Goal: Information Seeking & Learning: Learn about a topic

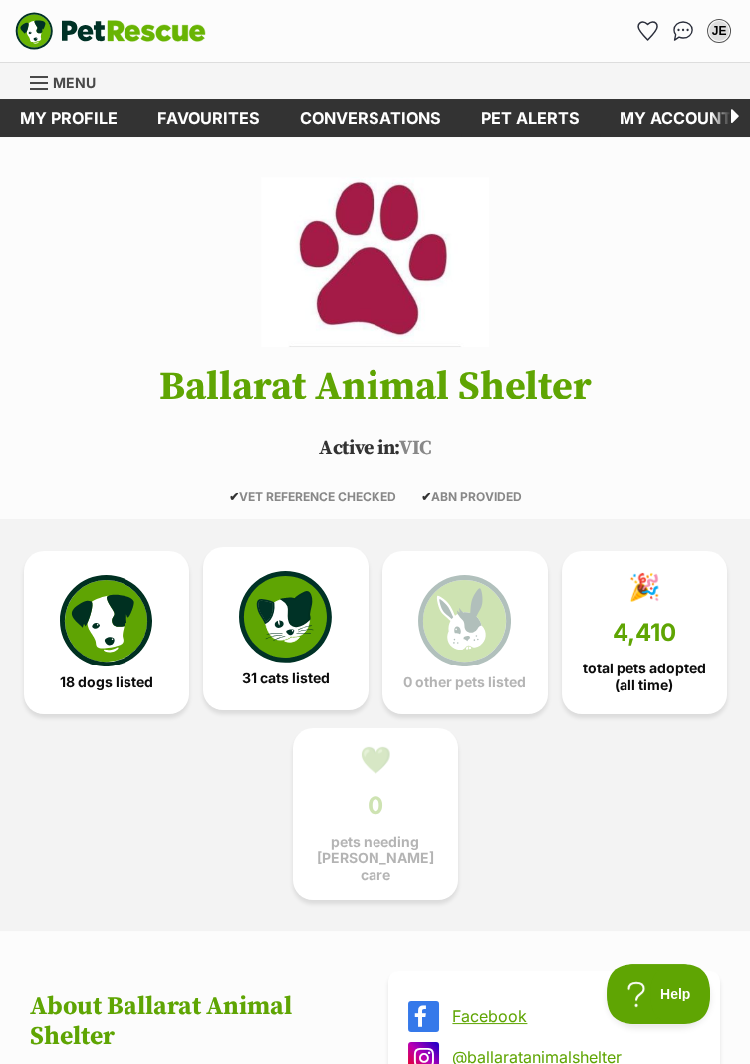
click at [295, 653] on img at bounding box center [285, 617] width 92 height 92
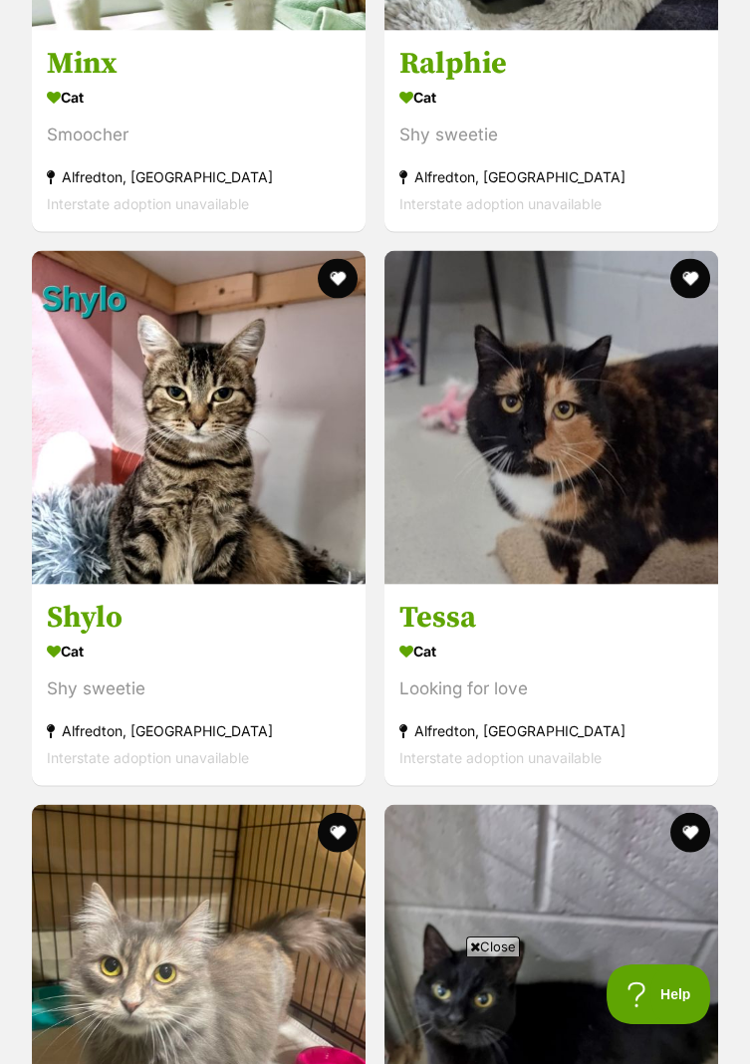
scroll to position [7114, 0]
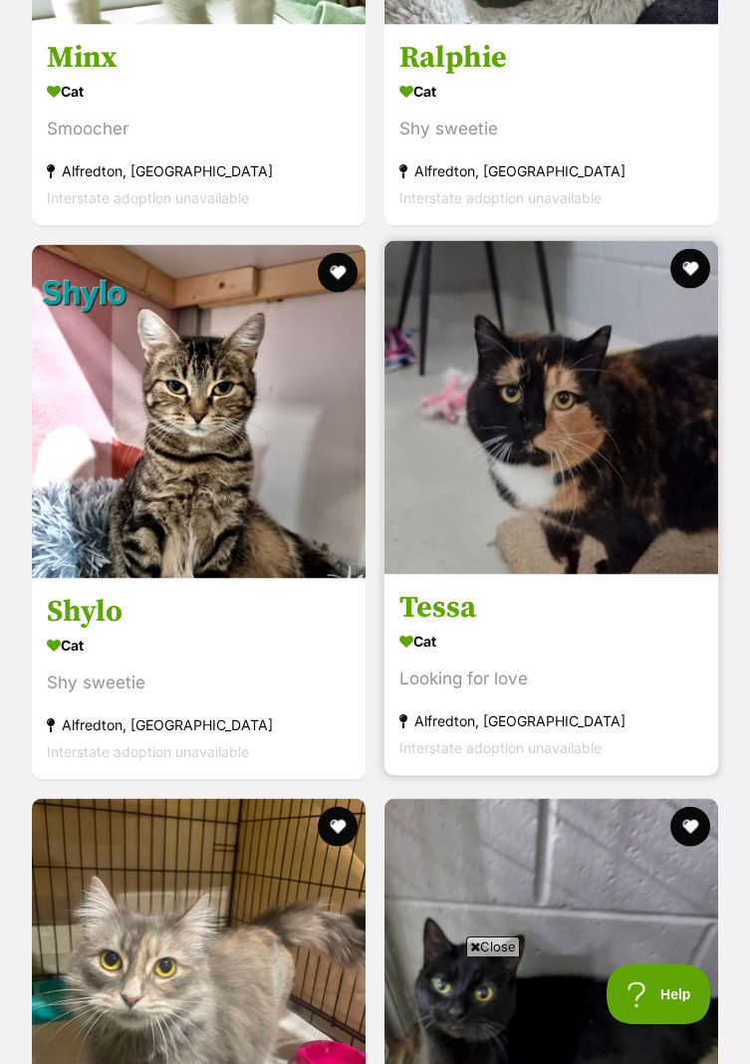
click at [577, 506] on img at bounding box center [551, 408] width 334 height 334
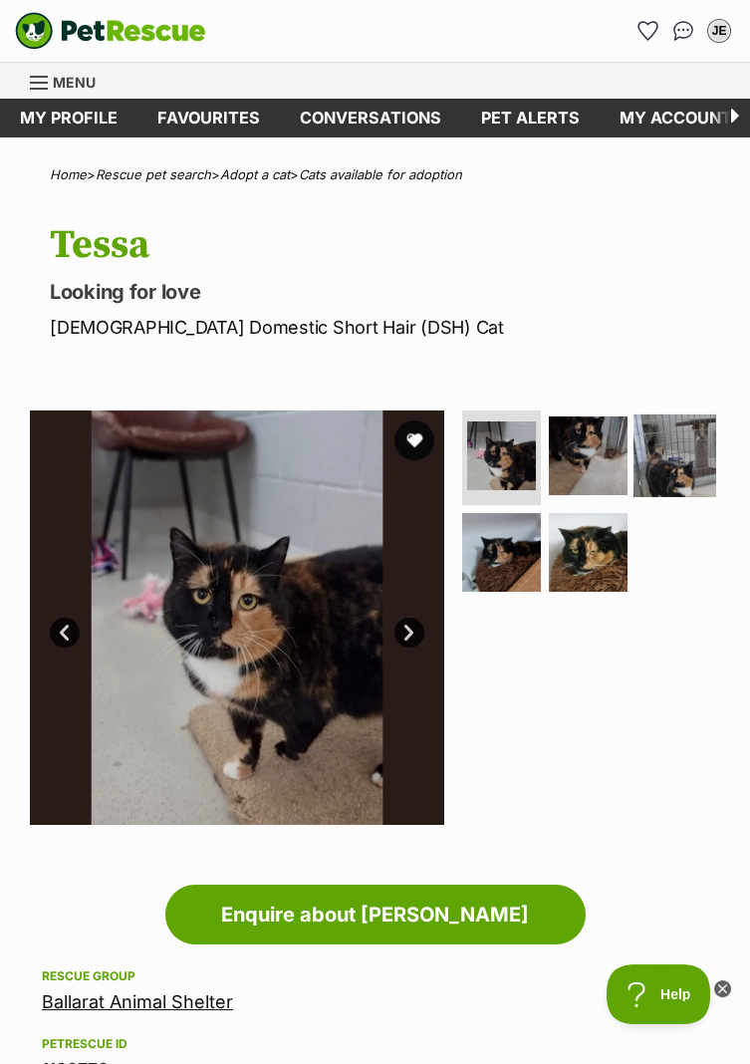
click at [665, 462] on img at bounding box center [674, 455] width 83 height 83
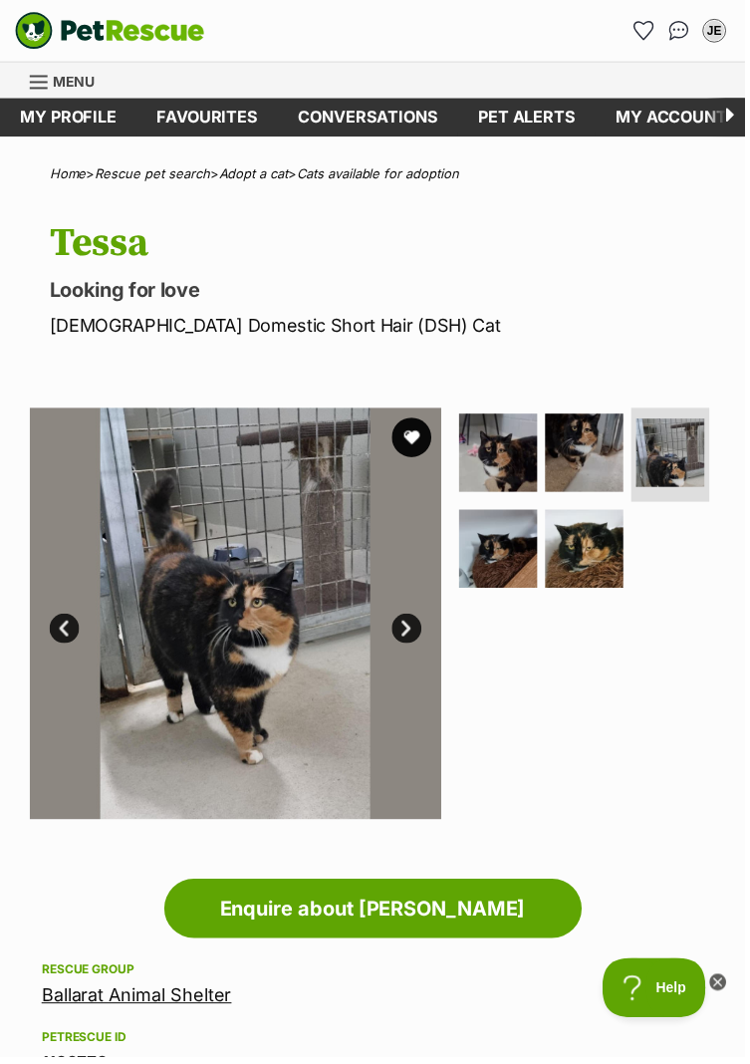
click at [247, 632] on img at bounding box center [237, 617] width 414 height 414
click at [289, 643] on img at bounding box center [237, 617] width 414 height 414
click at [587, 551] on img at bounding box center [588, 552] width 83 height 83
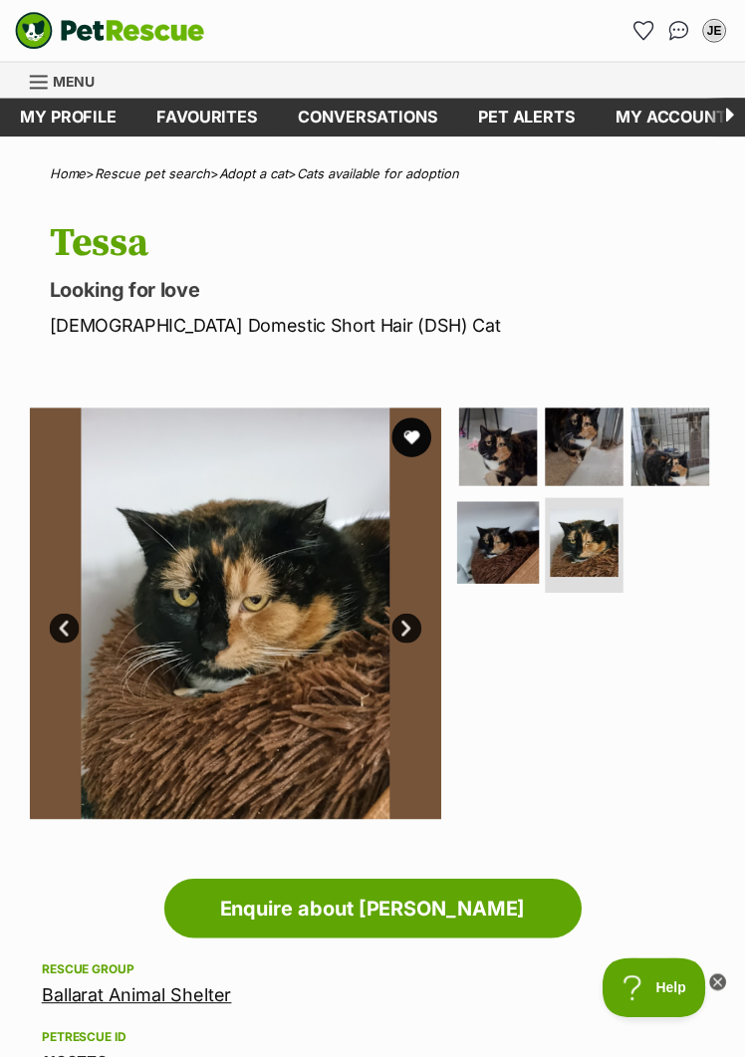
click at [501, 560] on img at bounding box center [501, 546] width 83 height 83
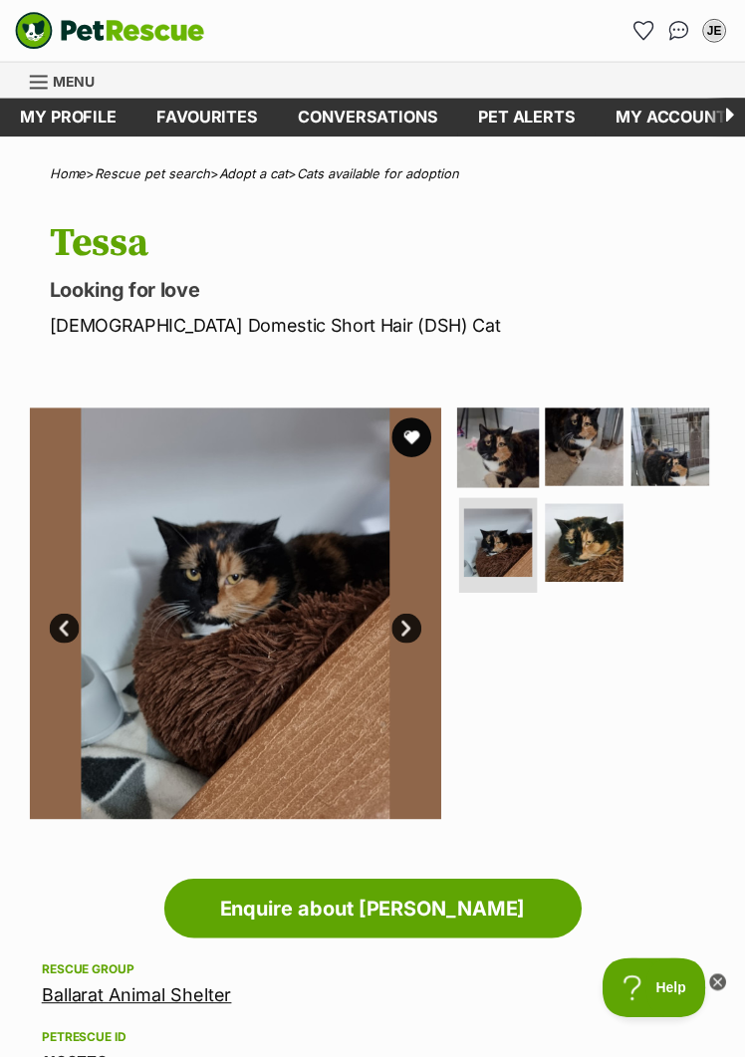
click at [510, 452] on img at bounding box center [501, 449] width 83 height 83
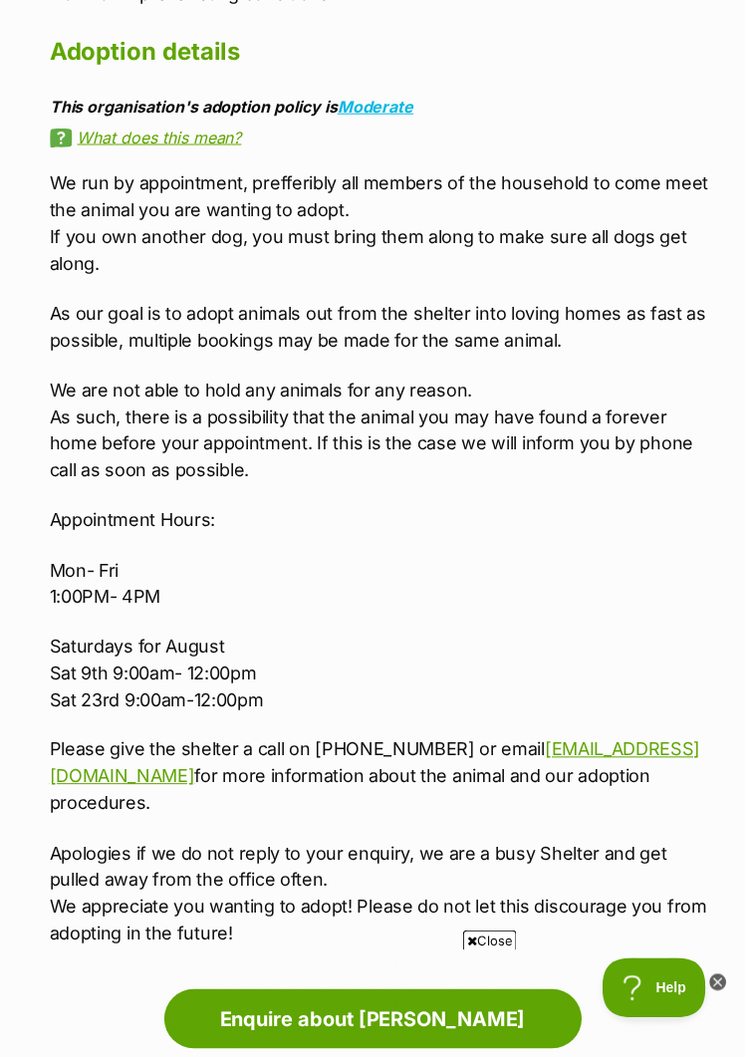
scroll to position [2435, 0]
